Goal: Communication & Community: Share content

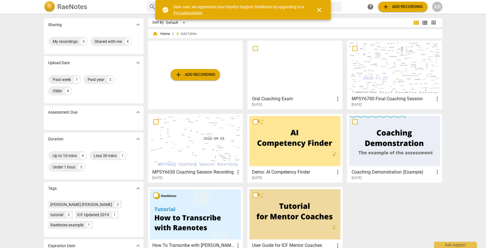
click at [307, 73] on div at bounding box center [294, 68] width 91 height 50
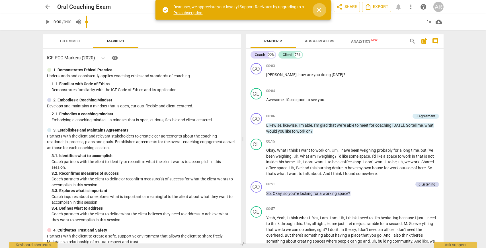
click at [321, 11] on span "close" at bounding box center [319, 10] width 7 height 7
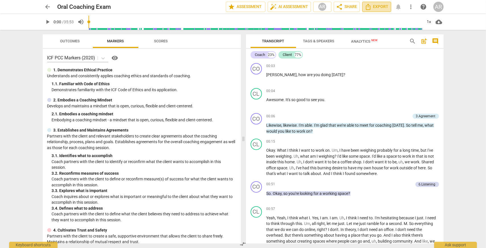
click at [376, 7] on span "Export" at bounding box center [376, 6] width 24 height 7
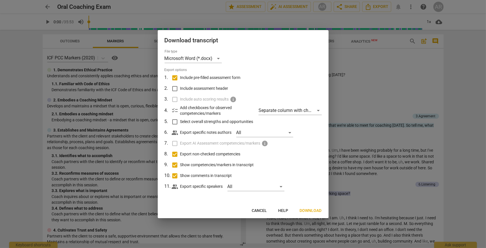
drag, startPoint x: 339, startPoint y: 22, endPoint x: 340, endPoint y: 17, distance: 4.6
click at [339, 22] on div at bounding box center [243, 124] width 486 height 248
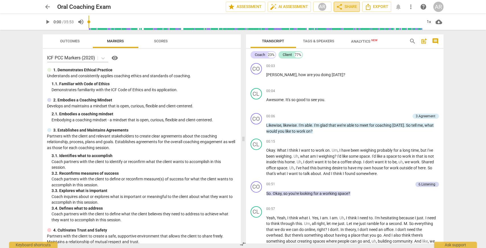
click at [346, 8] on span "share Share" at bounding box center [346, 6] width 21 height 7
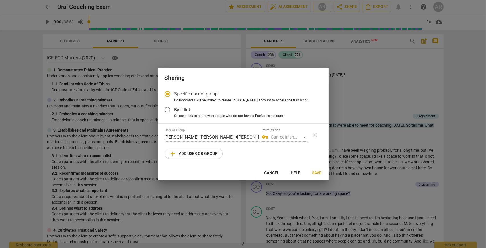
radio input "false"
click at [303, 137] on div "vpn_key Can edit/share" at bounding box center [284, 137] width 46 height 9
click at [197, 112] on label "By a link" at bounding box center [238, 110] width 156 height 14
click at [174, 112] on input "By a link" at bounding box center [167, 110] width 14 height 14
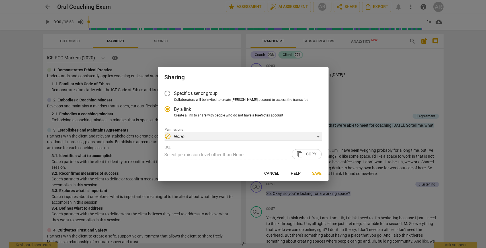
click at [224, 139] on div "block None" at bounding box center [242, 136] width 157 height 9
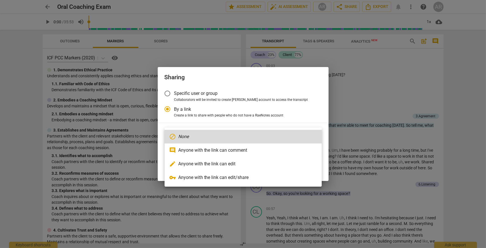
click at [258, 162] on li "edit Anyone with the link can edit" at bounding box center [242, 164] width 157 height 14
radio input "false"
type input "[URL][DOMAIN_NAME]"
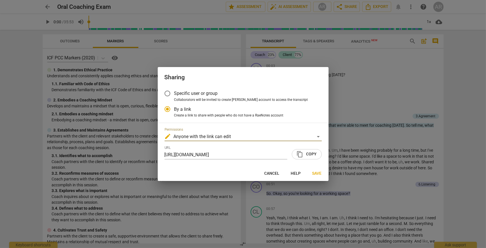
click at [193, 99] on span "Collaborators will be invited to create [PERSON_NAME] account to access the tra…" at bounding box center [241, 100] width 134 height 5
click at [0, 0] on input "Collaborators will be invited to create [PERSON_NAME] account to access the tra…" at bounding box center [0, 0] width 0 height 0
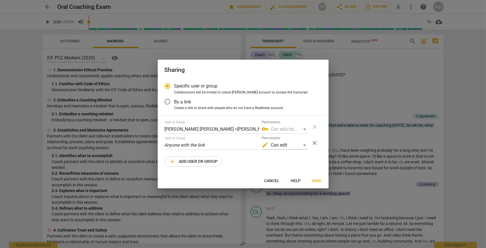
click at [222, 137] on div "User or Group Anyone with the link" at bounding box center [211, 143] width 95 height 14
click at [213, 156] on div "User or Group [PERSON_NAME] [PERSON_NAME] <[PERSON_NAME][EMAIL_ADDRESS][DOMAIN_…" at bounding box center [242, 143] width 157 height 47
click at [211, 160] on span "add Add user or group" at bounding box center [193, 161] width 48 height 7
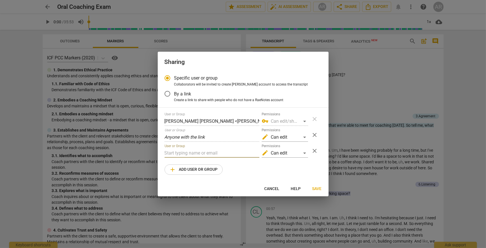
click at [213, 152] on input "text" at bounding box center [211, 153] width 95 height 9
click at [310, 133] on span "close" at bounding box center [315, 135] width 14 height 7
radio input "false"
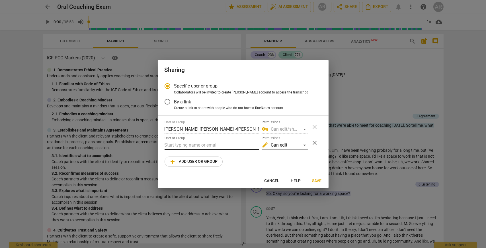
click at [238, 144] on input "text" at bounding box center [211, 145] width 95 height 9
type input "m"
click at [208, 111] on div "Specific user or group Collaborators will be invited to create RaeNotes account…" at bounding box center [243, 126] width 171 height 94
click at [209, 106] on span "Create a link to share with people who do not have a RaeNotes account" at bounding box center [228, 108] width 109 height 5
click at [0, 0] on input "Create a link to share with people who do not have a RaeNotes account" at bounding box center [0, 0] width 0 height 0
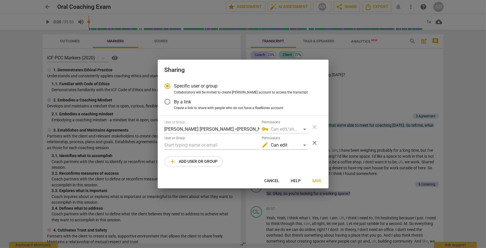
radio input "true"
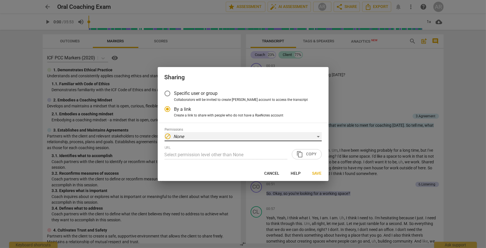
click at [221, 139] on div "block None" at bounding box center [242, 136] width 157 height 9
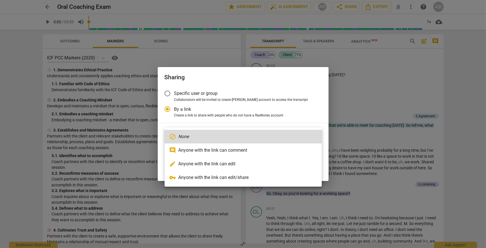
click at [217, 161] on li "edit Anyone with the link can edit" at bounding box center [242, 164] width 157 height 14
type input "[URL][DOMAIN_NAME]"
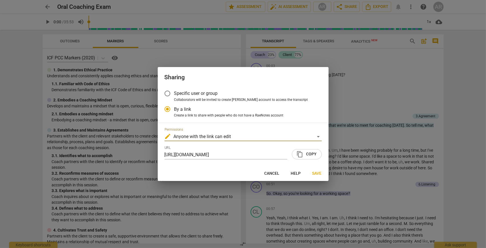
click at [314, 155] on span "content_copy Copy" at bounding box center [306, 154] width 20 height 7
click at [198, 96] on span "Specific user or group" at bounding box center [196, 93] width 44 height 7
click at [174, 96] on input "Specific user or group" at bounding box center [167, 94] width 14 height 14
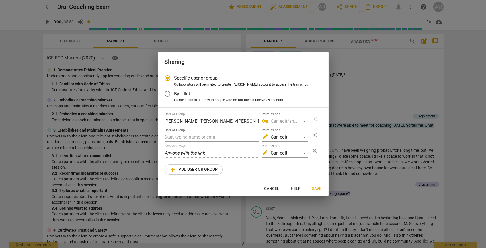
click at [312, 151] on span "close" at bounding box center [314, 151] width 7 height 7
radio input "false"
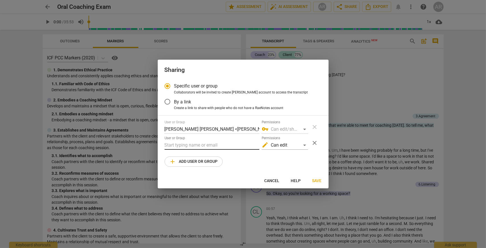
click at [196, 142] on input "text" at bounding box center [211, 145] width 95 height 9
type input "[PERSON_NAME][EMAIL_ADDRESS][PERSON_NAME][DOMAIN_NAME]"
click at [314, 182] on span "Save" at bounding box center [316, 181] width 9 height 6
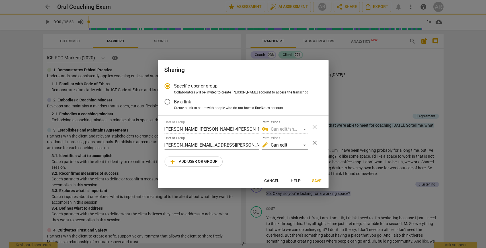
radio input "false"
type input "[PERSON_NAME] <[PERSON_NAME][EMAIL_ADDRESS][PERSON_NAME][DOMAIN_NAME]>"
